Goal: Information Seeking & Learning: Check status

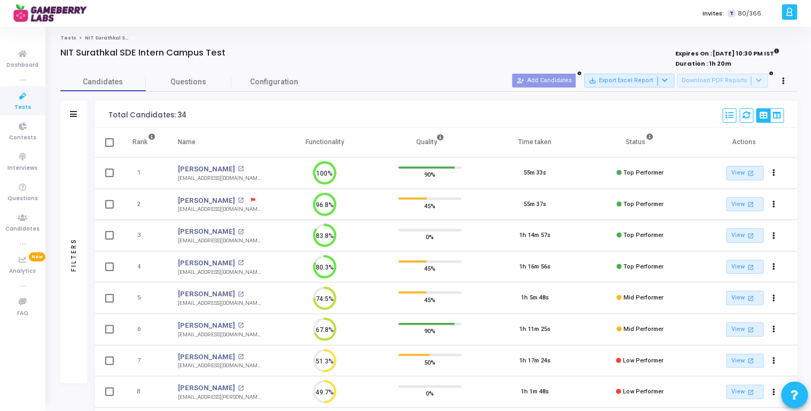
click at [251, 200] on icon at bounding box center [253, 200] width 4 height 4
drag, startPoint x: 315, startPoint y: 180, endPoint x: 248, endPoint y: 178, distance: 66.8
click at [248, 178] on ul "Left full-screen mode: 1" at bounding box center [281, 180] width 71 height 9
click at [250, 200] on span at bounding box center [254, 200] width 8 height 8
drag, startPoint x: 314, startPoint y: 180, endPoint x: 252, endPoint y: 177, distance: 62.6
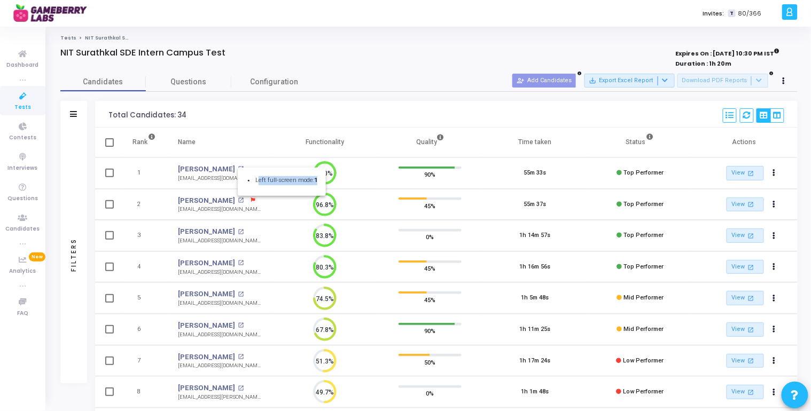
click at [252, 177] on ul "Left full-screen mode: 1" at bounding box center [281, 180] width 71 height 9
click at [251, 199] on icon at bounding box center [253, 200] width 4 height 4
drag, startPoint x: 315, startPoint y: 180, endPoint x: 253, endPoint y: 176, distance: 62.6
click at [253, 176] on ul "Left full-screen mode: 1" at bounding box center [281, 180] width 71 height 9
click at [251, 201] on icon at bounding box center [253, 200] width 4 height 4
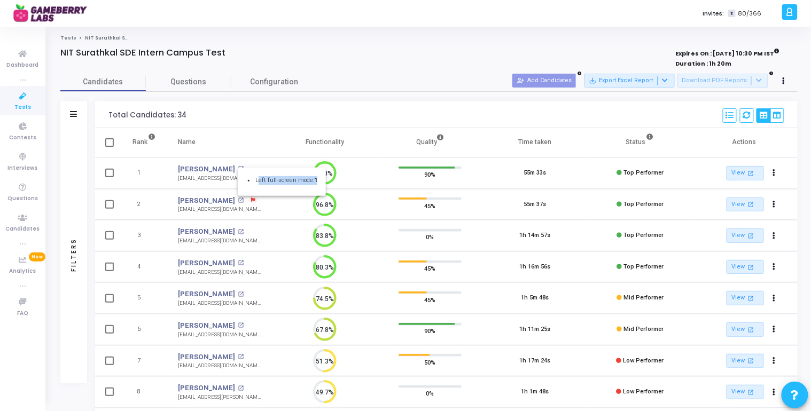
drag, startPoint x: 315, startPoint y: 181, endPoint x: 254, endPoint y: 178, distance: 61.0
click at [254, 178] on ul "Left full-screen mode: 1" at bounding box center [281, 180] width 71 height 9
click at [250, 202] on span at bounding box center [254, 200] width 8 height 8
drag, startPoint x: 315, startPoint y: 181, endPoint x: 243, endPoint y: 182, distance: 72.7
click at [243, 182] on div "Left full-screen mode: 1" at bounding box center [282, 182] width 88 height 28
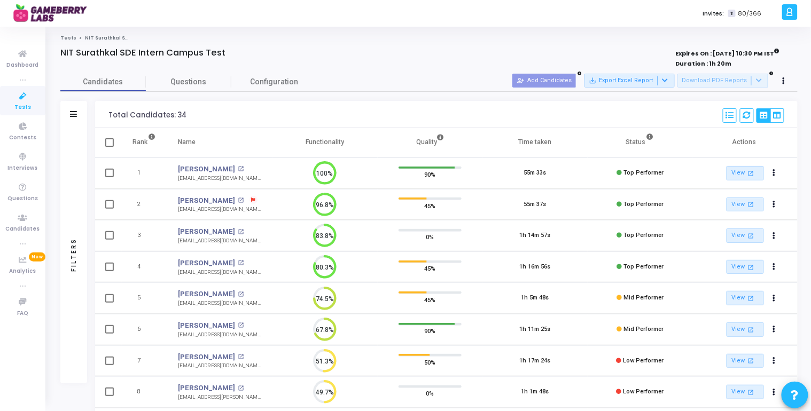
click at [251, 199] on icon at bounding box center [253, 200] width 4 height 4
drag, startPoint x: 255, startPoint y: 180, endPoint x: 333, endPoint y: 179, distance: 78.0
click at [329, 180] on div "Left full-screen mode: 1" at bounding box center [405, 205] width 811 height 411
click at [323, 267] on div at bounding box center [405, 205] width 811 height 411
click at [329, 268] on circle at bounding box center [324, 267] width 13 height 13
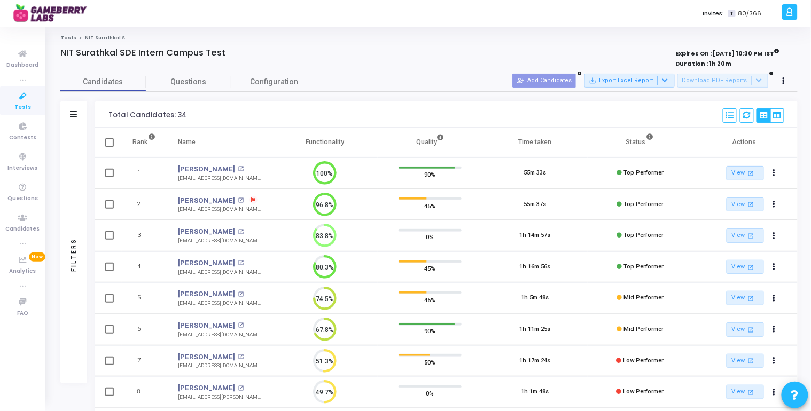
scroll to position [4, 0]
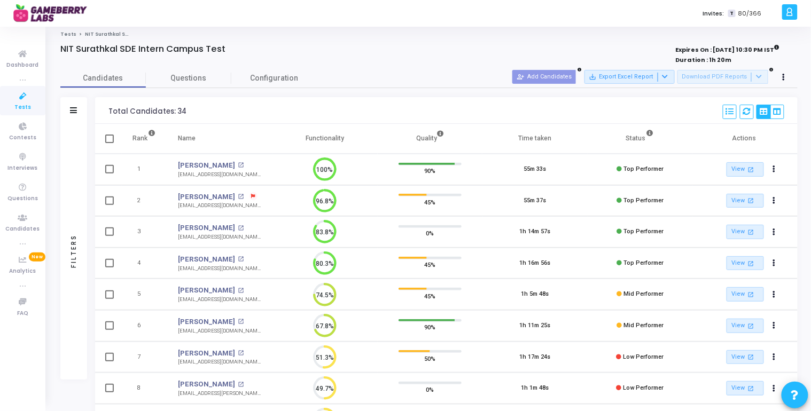
click at [323, 229] on circle at bounding box center [324, 231] width 13 height 13
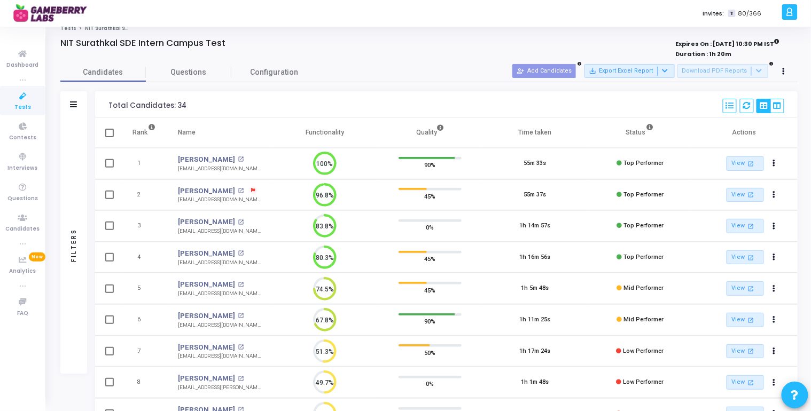
scroll to position [0, 0]
